Goal: Information Seeking & Learning: Learn about a topic

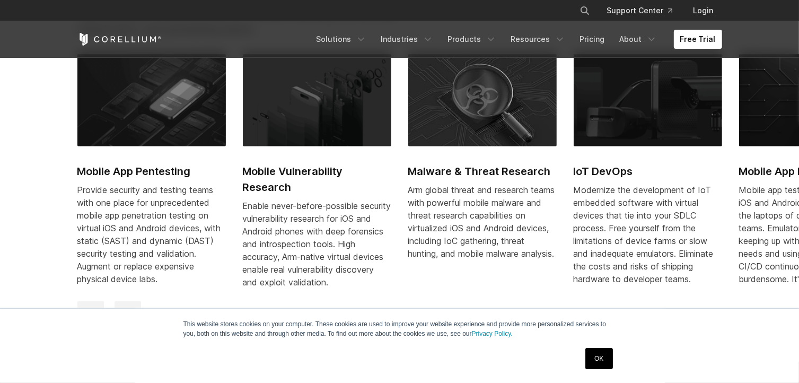
scroll to position [505, 0]
click at [619, 131] on img at bounding box center [648, 100] width 148 height 92
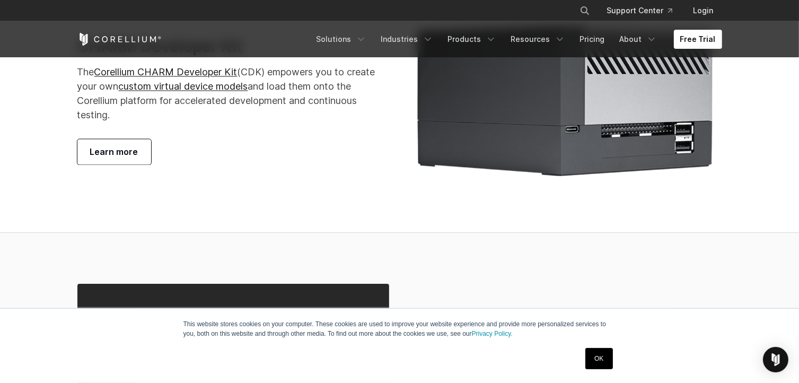
scroll to position [2028, 0]
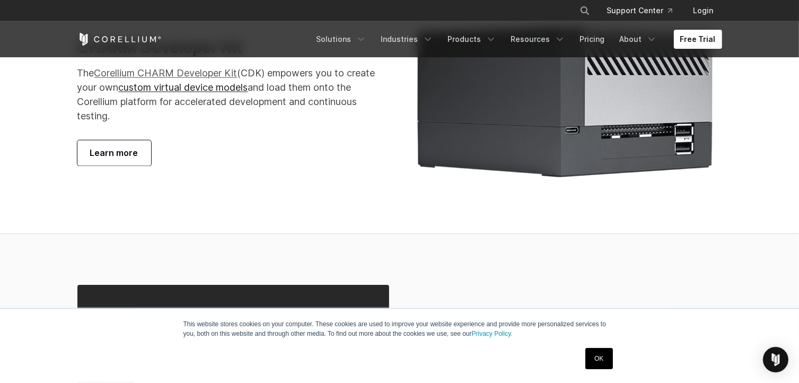
click at [210, 78] on link "Corellium CHARM Developer Kit" at bounding box center [165, 72] width 143 height 11
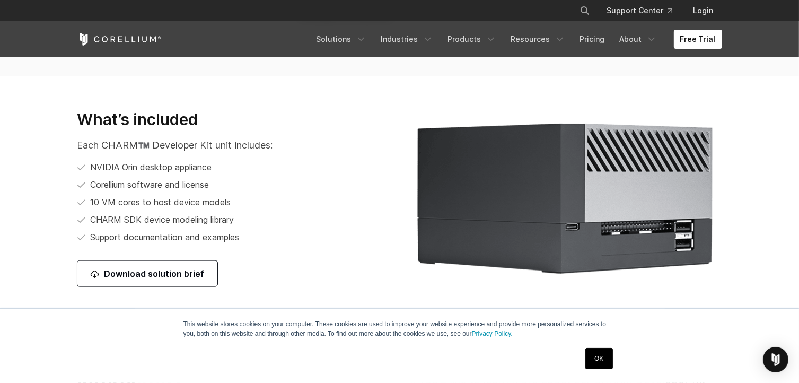
scroll to position [1483, 0]
